Goal: Task Accomplishment & Management: Manage account settings

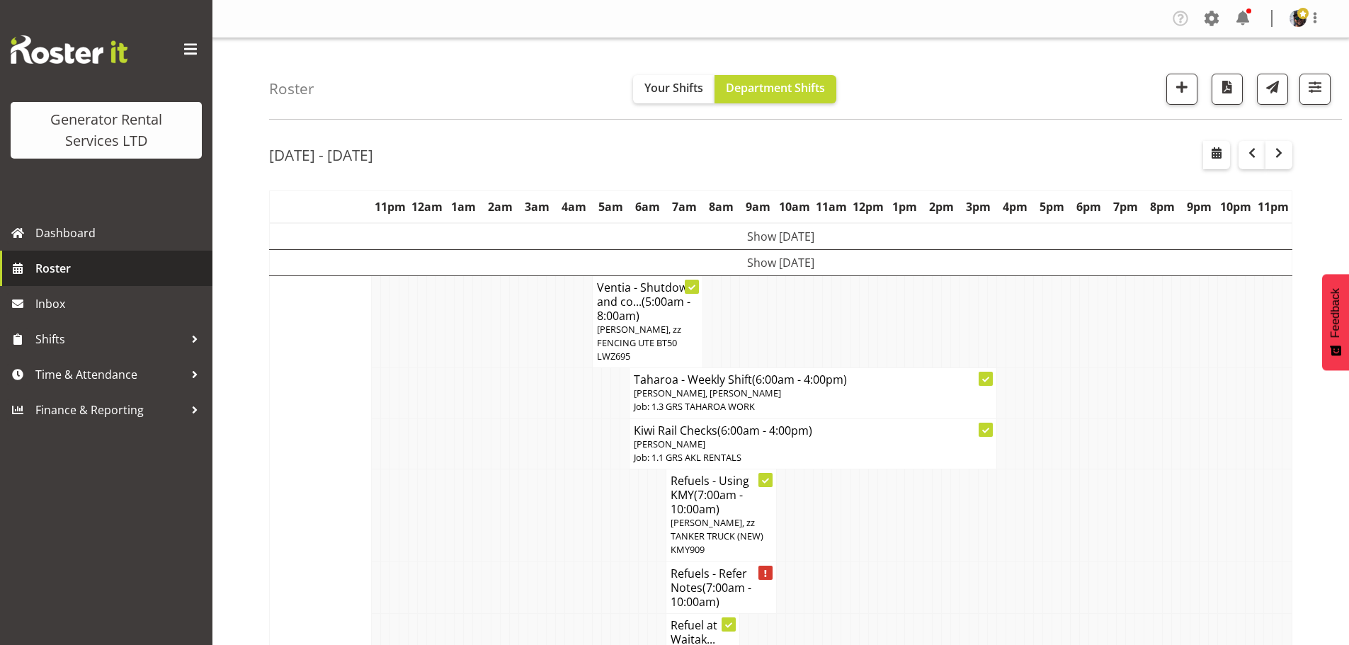
click at [107, 270] on span "Roster" at bounding box center [120, 268] width 170 height 21
click at [753, 11] on nav "Tasks Jobs Employees Profile Log Out" at bounding box center [781, 18] width 1108 height 23
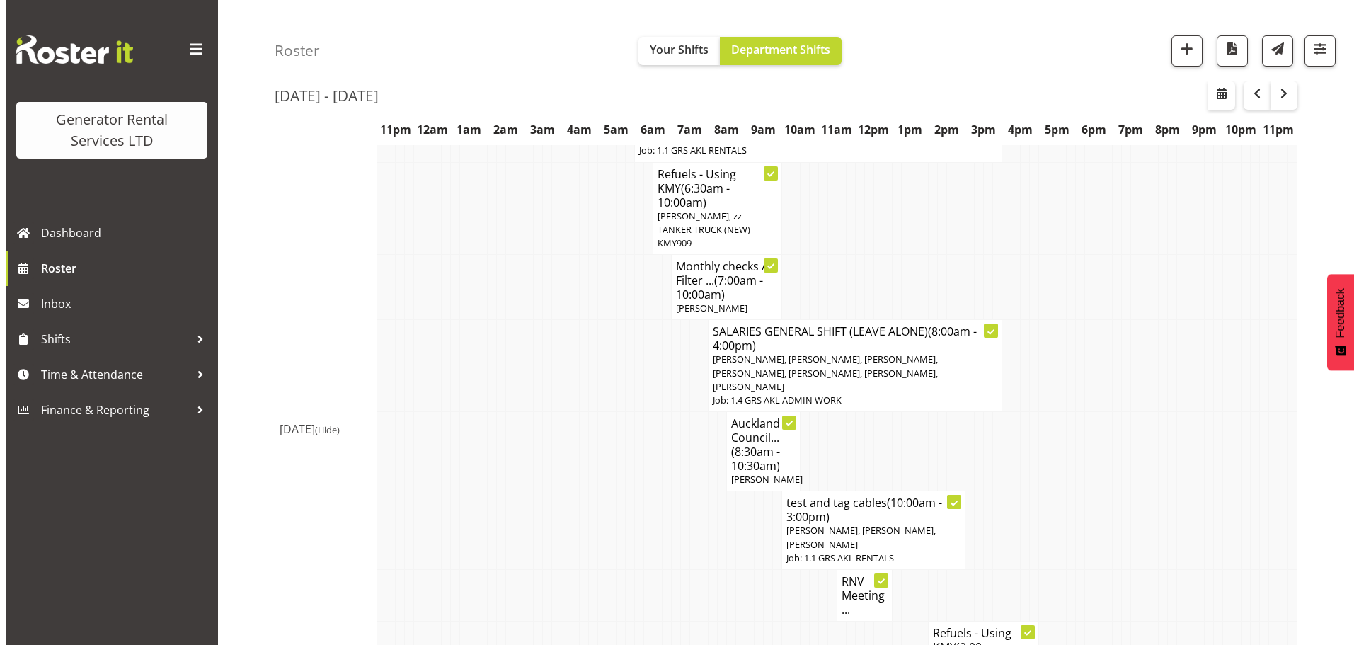
scroll to position [1487, 0]
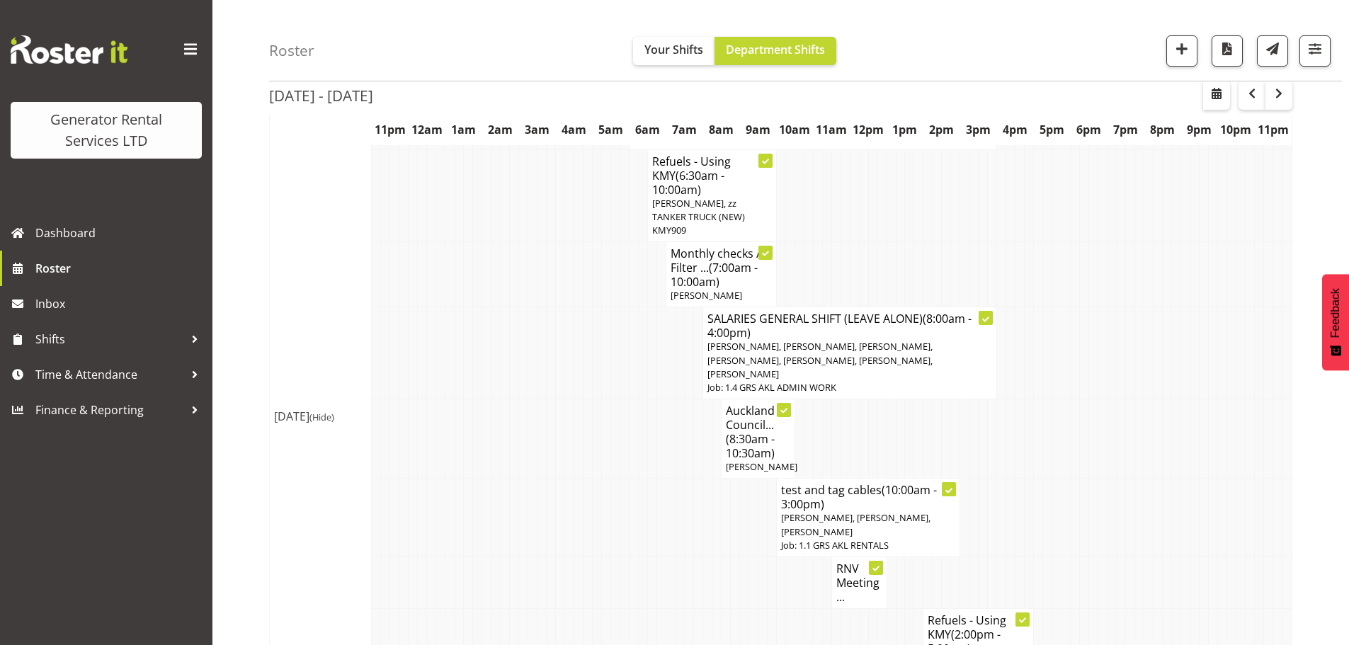
click at [851, 511] on span "Sean Moitra, Michael Marshall, Sam Peters" at bounding box center [855, 524] width 149 height 26
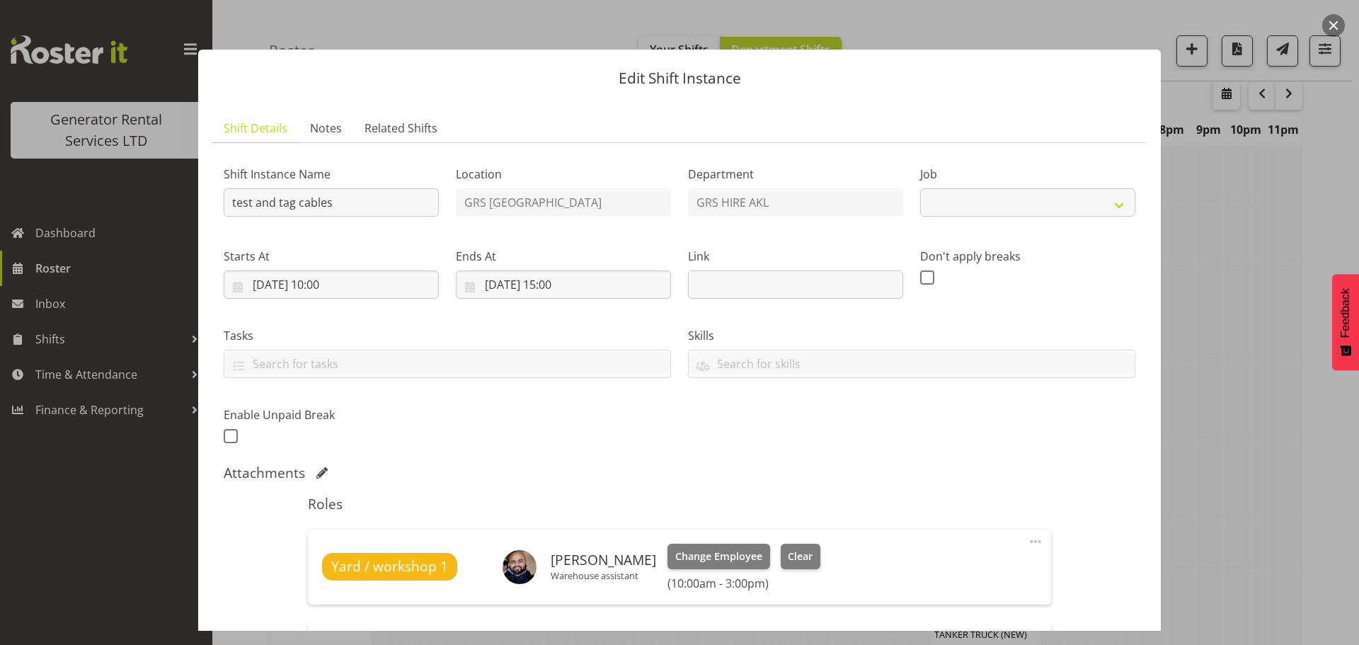
select select "9"
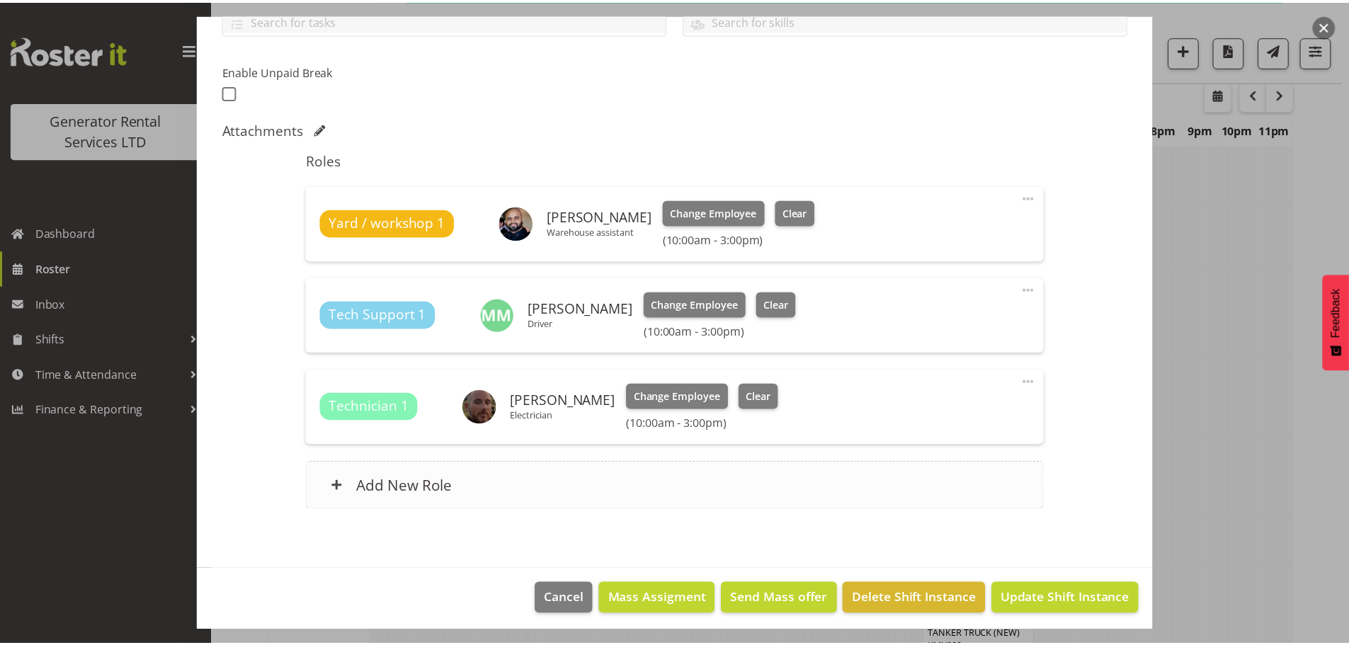
scroll to position [349, 0]
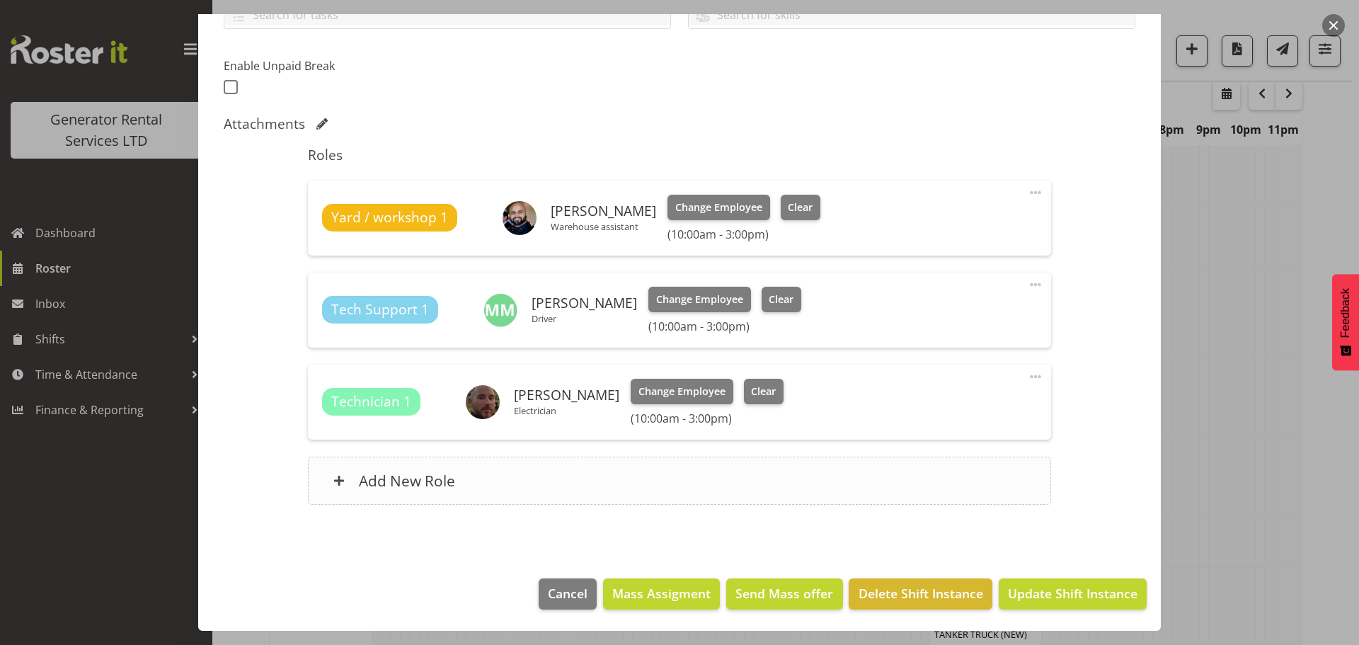
click at [450, 484] on h6 "Add New Role" at bounding box center [407, 481] width 96 height 18
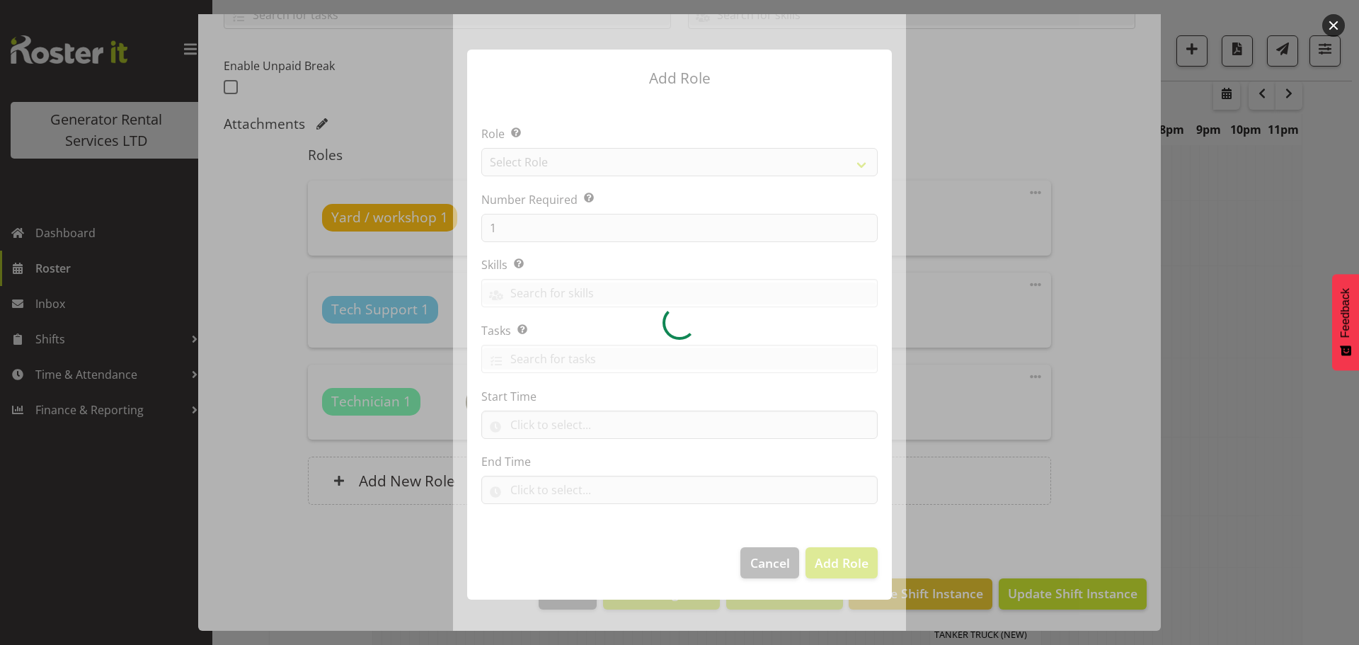
click at [591, 161] on div at bounding box center [679, 322] width 453 height 617
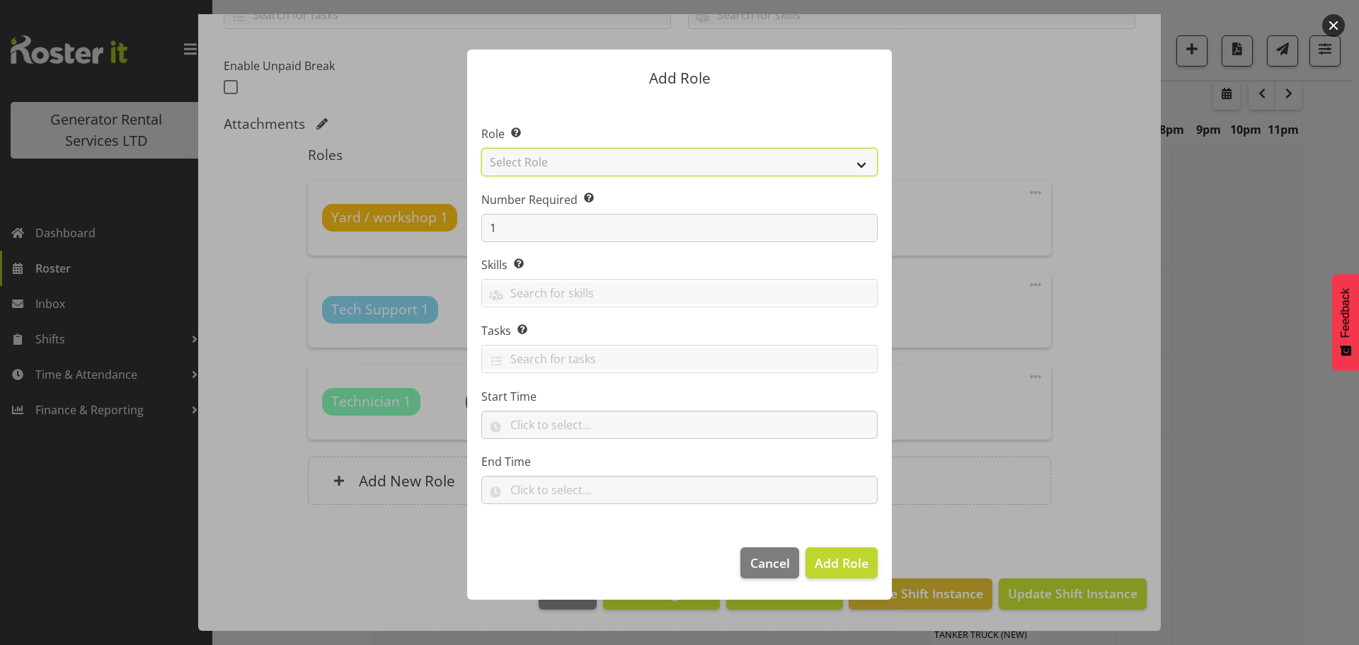
drag, startPoint x: 591, startPoint y: 165, endPoint x: 592, endPoint y: 173, distance: 7.9
click at [591, 165] on select "Select Role Account Manager Electrician Engineering GM HSEQ manager MECH Mechan…" at bounding box center [679, 162] width 397 height 28
select select "20"
click at [481, 148] on select "Select Role Account Manager Electrician Engineering GM HSEQ manager MECH Mechan…" at bounding box center [679, 162] width 397 height 28
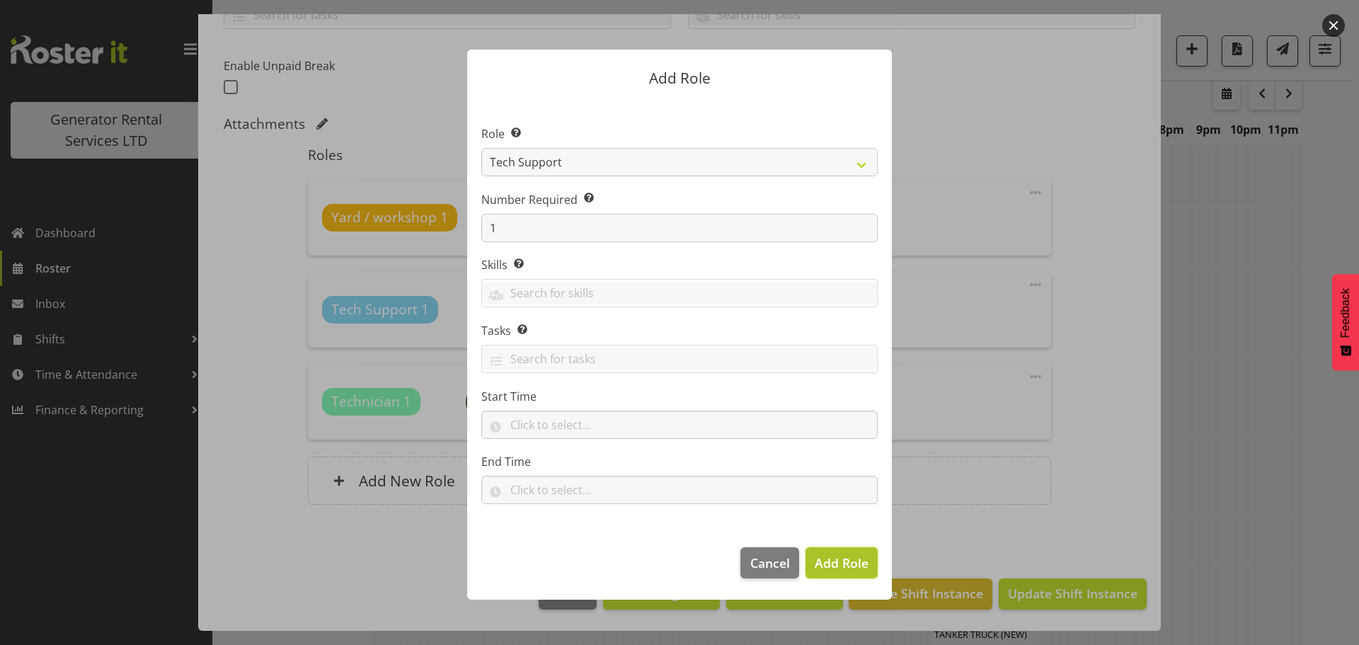
click at [834, 555] on span "Add Role" at bounding box center [842, 562] width 54 height 17
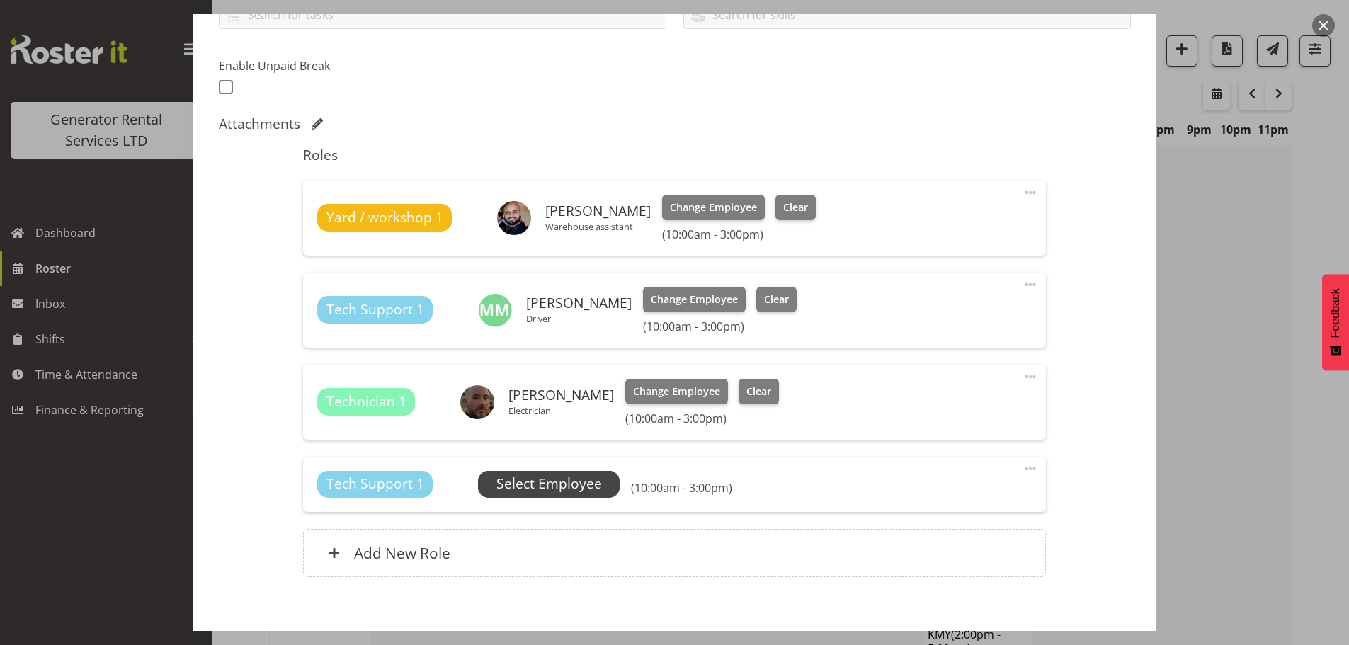
click at [507, 486] on span "Select Employee" at bounding box center [549, 484] width 106 height 21
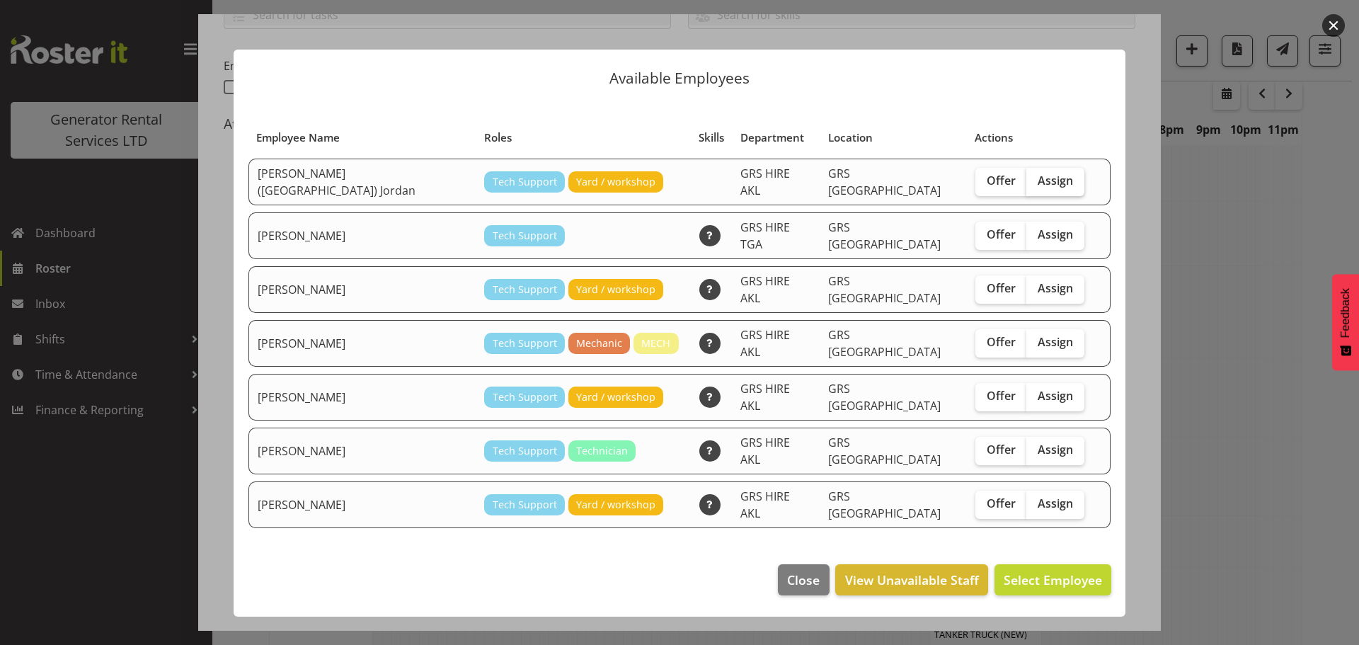
click at [1038, 188] on span "Assign" at bounding box center [1055, 180] width 35 height 14
click at [1027, 186] on input "Assign" at bounding box center [1031, 180] width 9 height 9
checkbox input "true"
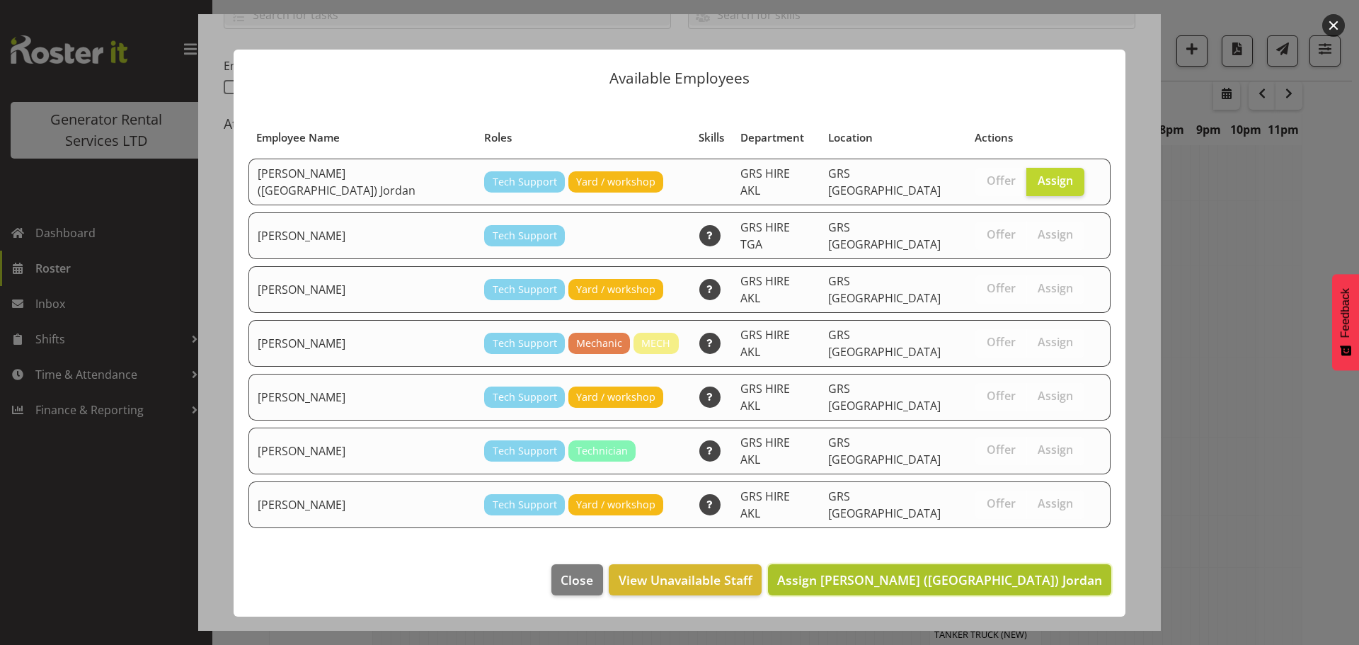
click at [1045, 564] on button "Assign Brendan (Paris) Jordan" at bounding box center [939, 579] width 343 height 31
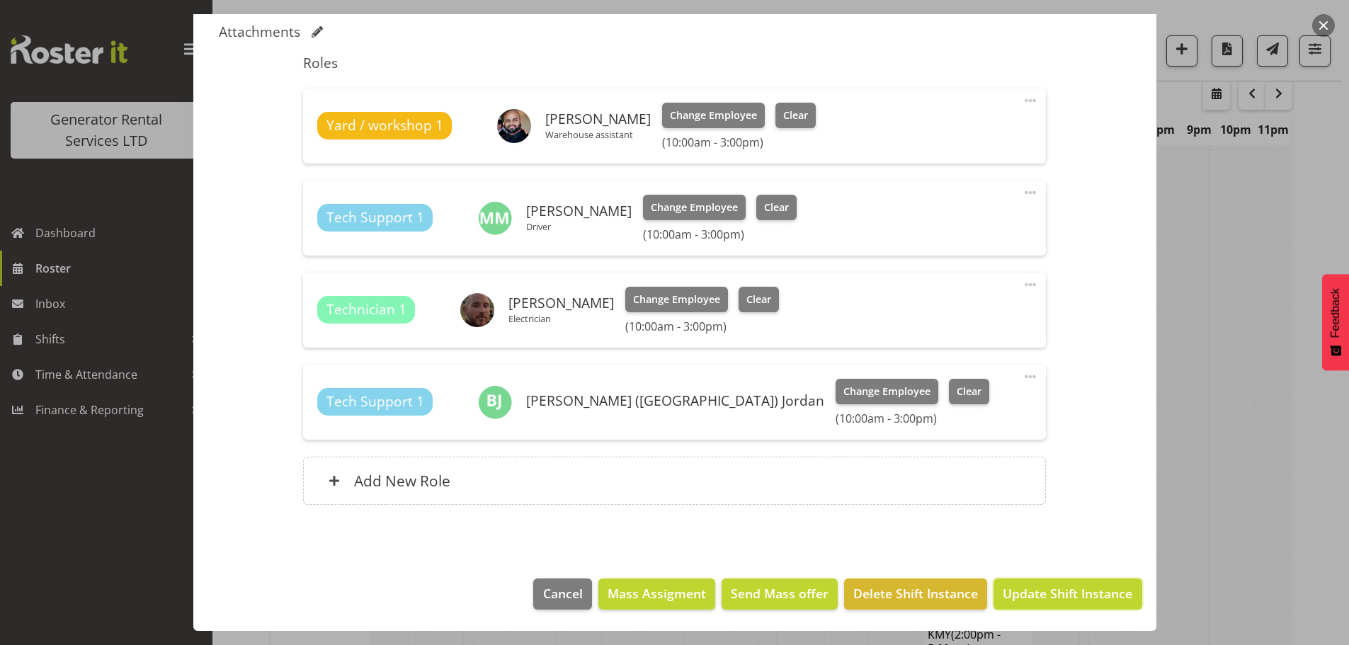
click at [1062, 593] on span "Update Shift Instance" at bounding box center [1068, 593] width 130 height 18
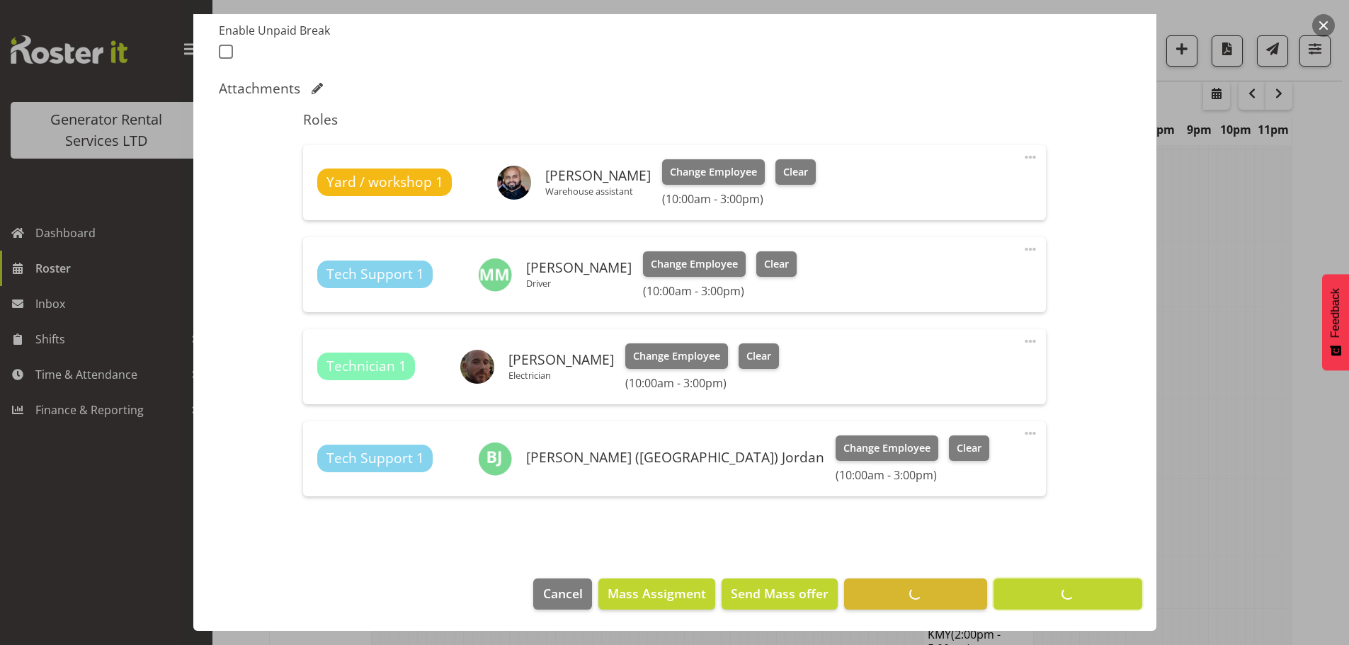
scroll to position [52, 0]
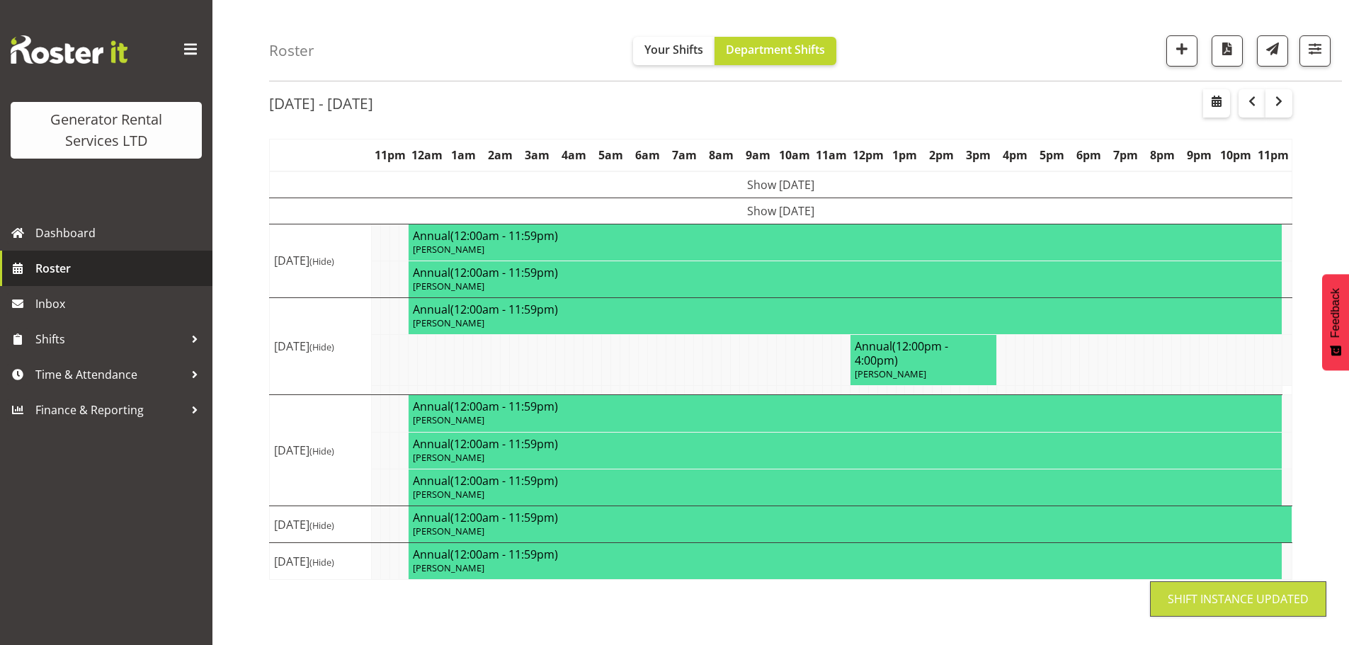
click at [110, 271] on span "Roster" at bounding box center [120, 268] width 170 height 21
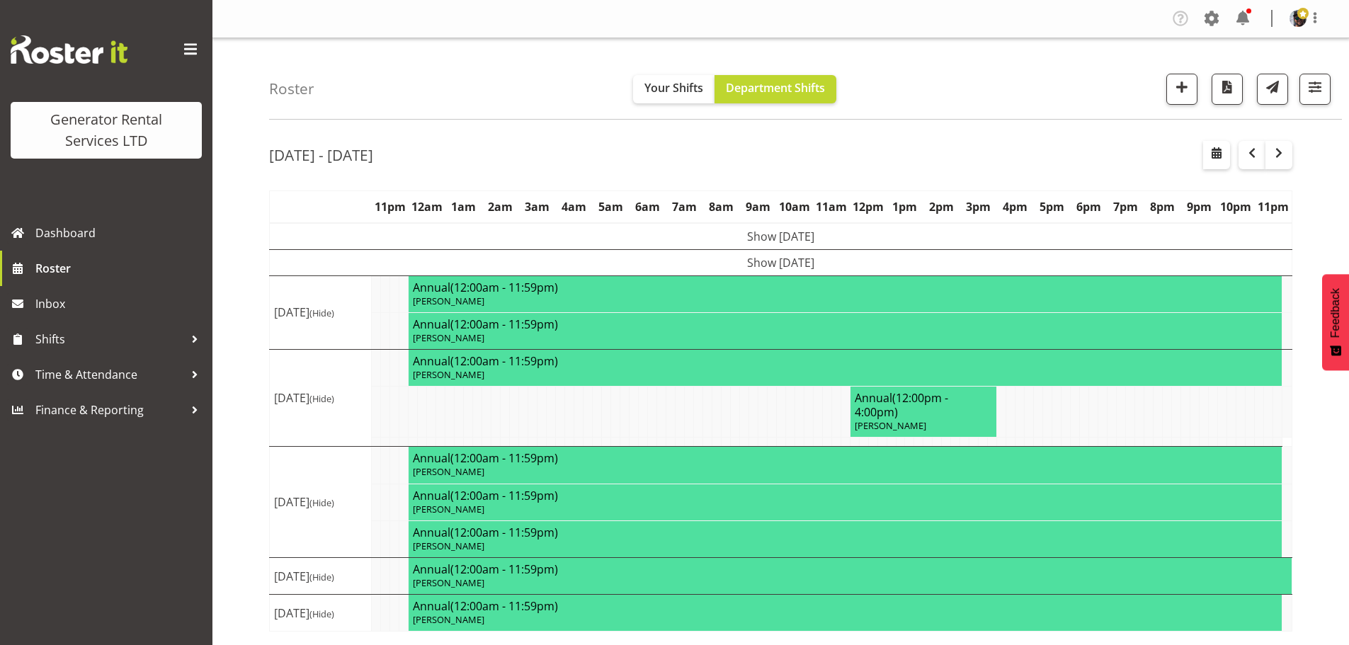
click at [374, 52] on div "Roster Your Shifts Department Shifts 1 Locations Clear GRS Auckland GRS Hasting…" at bounding box center [805, 78] width 1073 height 81
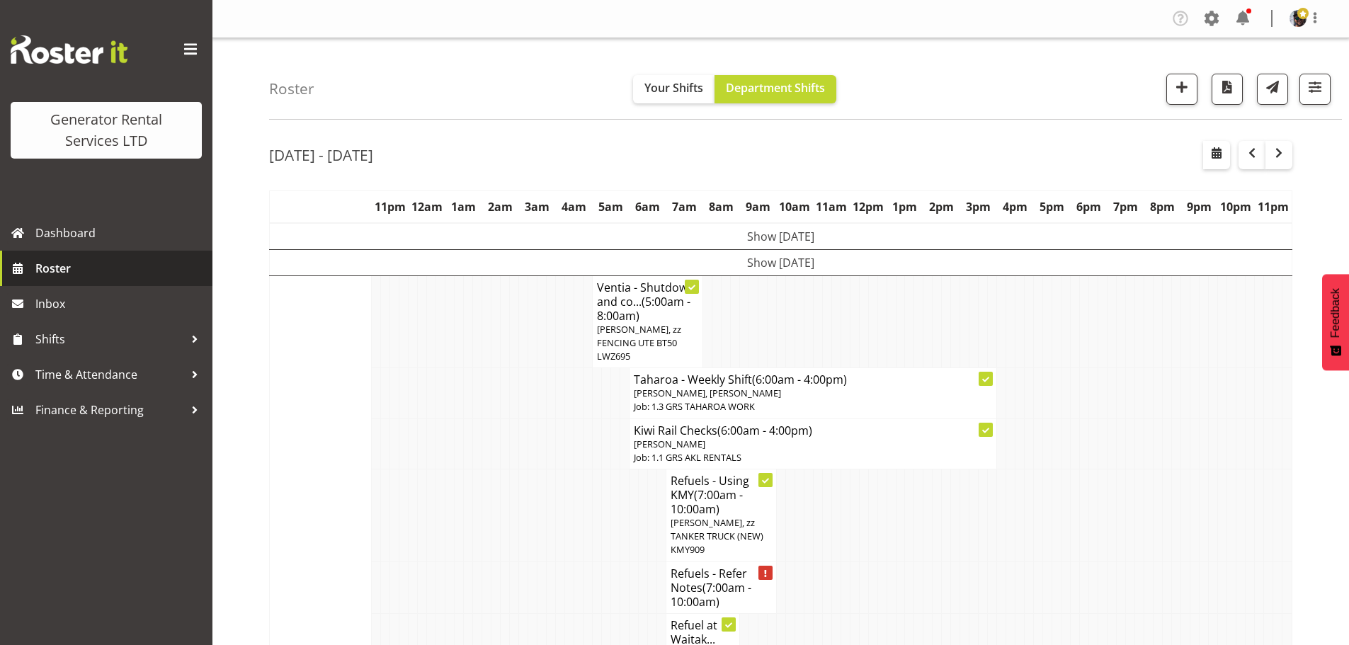
click at [67, 280] on link "Roster" at bounding box center [106, 268] width 212 height 35
